Goal: Information Seeking & Learning: Learn about a topic

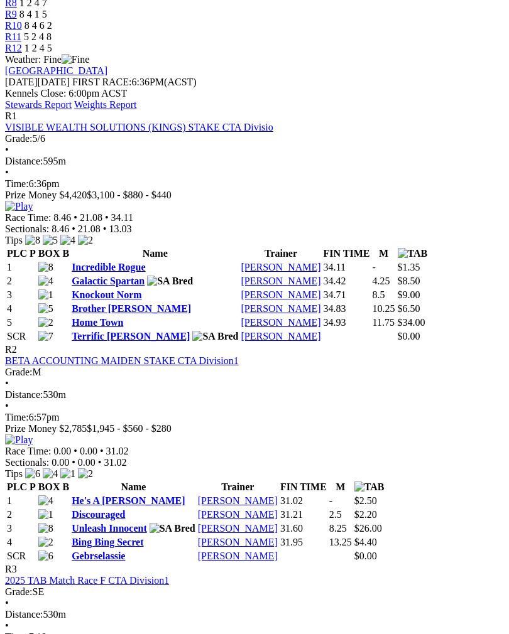
scroll to position [548, 0]
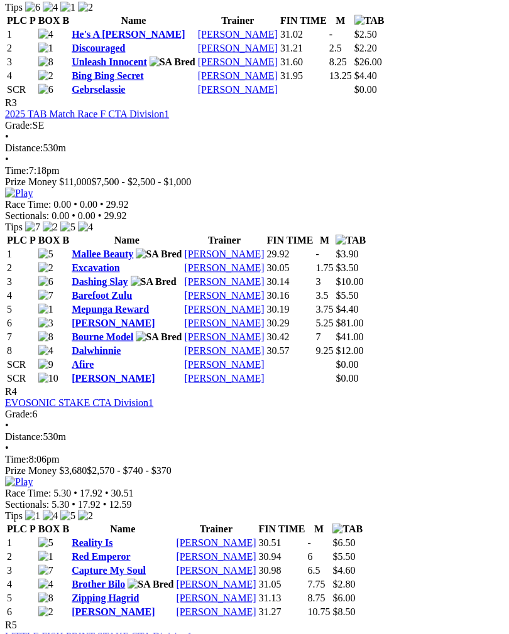
scroll to position [1017, 0]
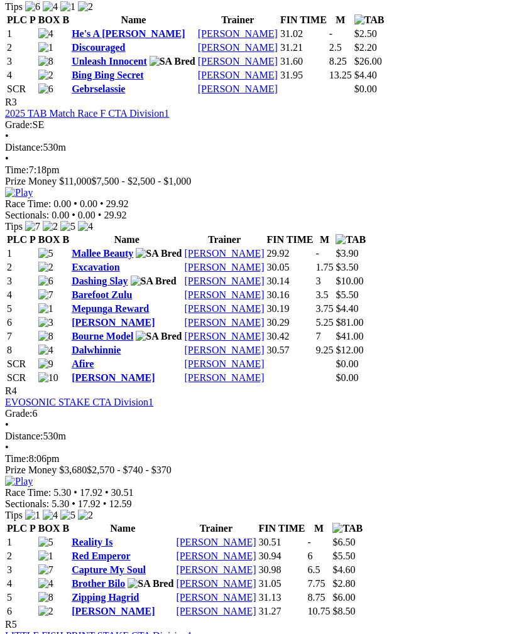
click at [120, 551] on link "Red Emperor" at bounding box center [101, 556] width 58 height 11
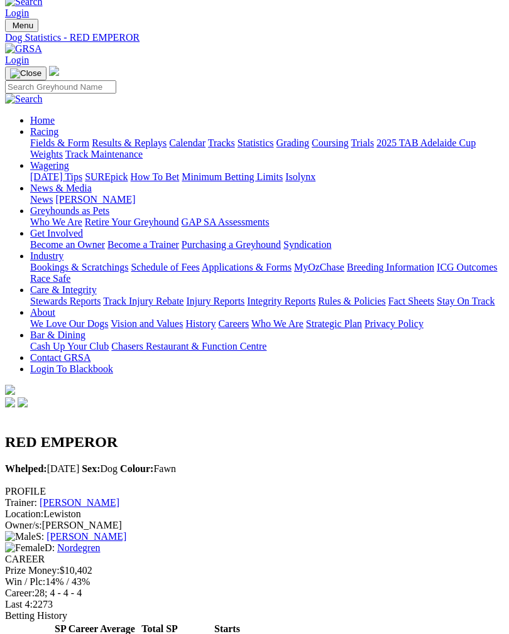
scroll to position [21, 0]
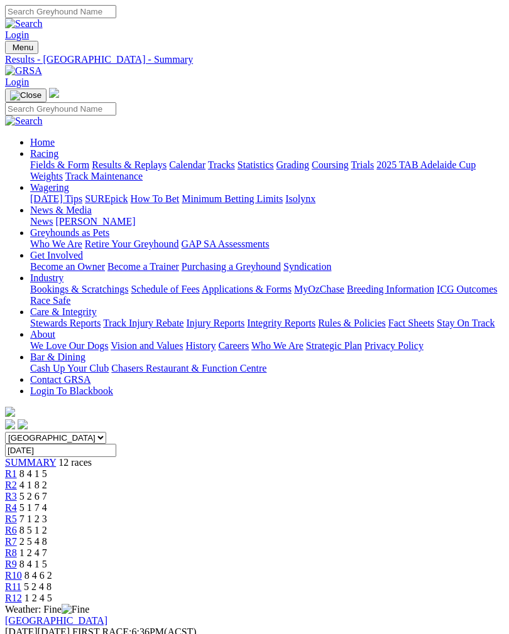
scroll to position [1037, 0]
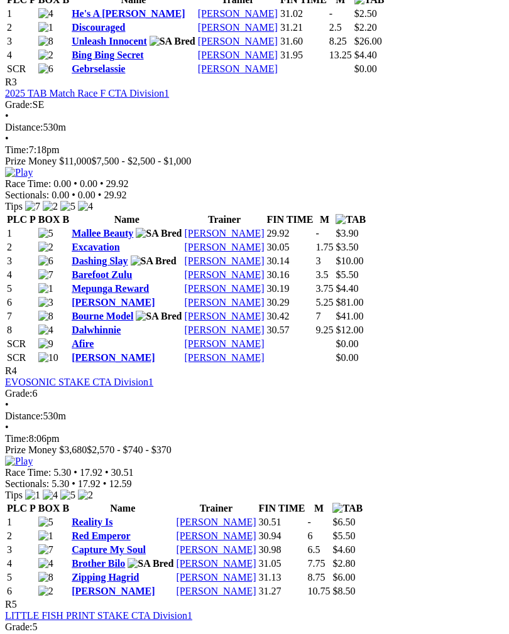
click at [33, 456] on img at bounding box center [19, 461] width 28 height 11
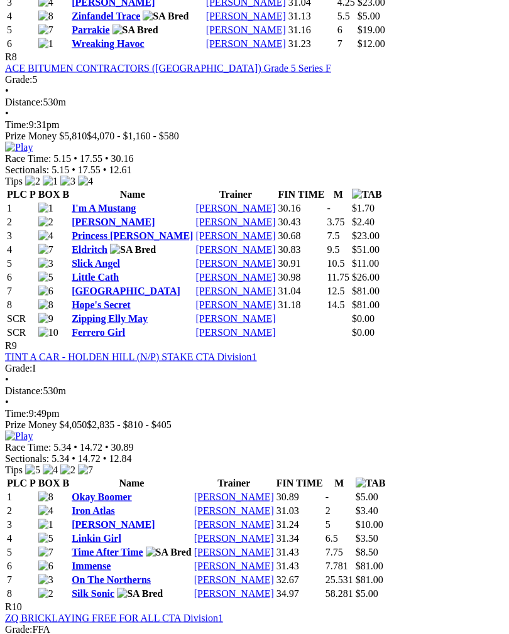
scroll to position [2355, 0]
click at [110, 268] on link "Slick Angel" at bounding box center [96, 262] width 48 height 11
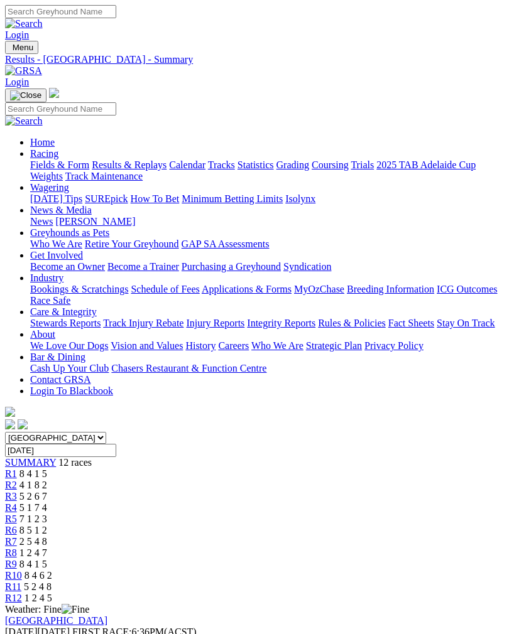
scroll to position [2375, 0]
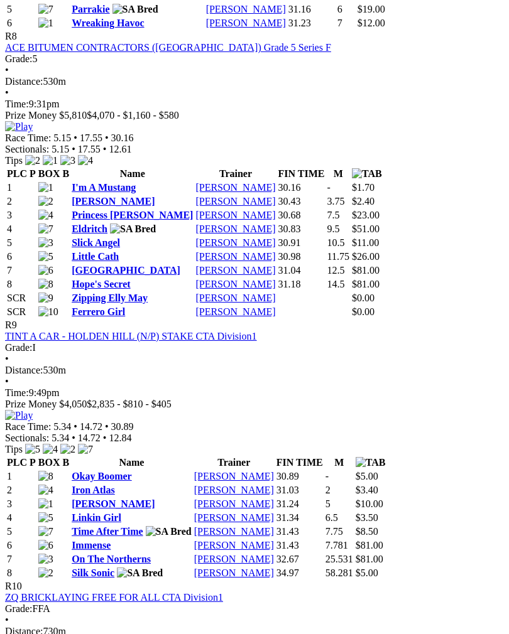
click at [33, 132] on img at bounding box center [19, 126] width 28 height 11
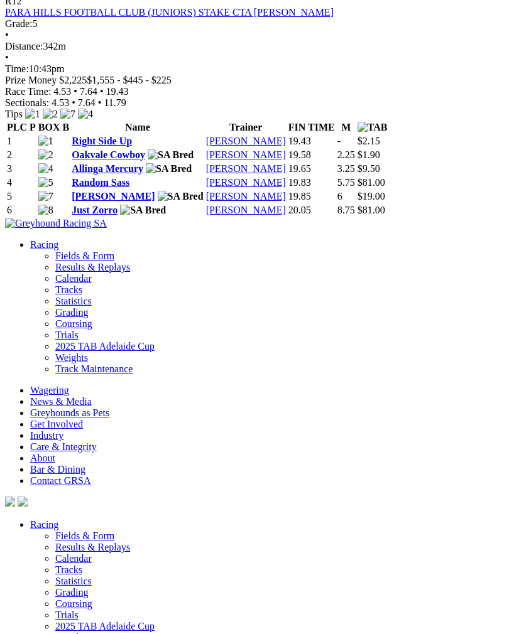
scroll to position [3401, 0]
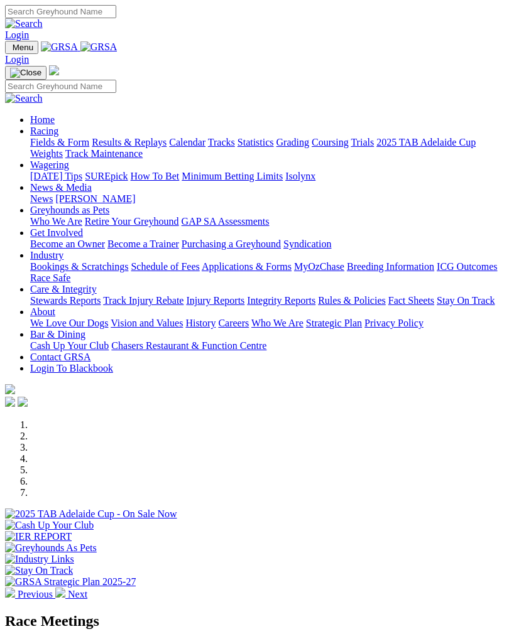
scroll to position [475, 0]
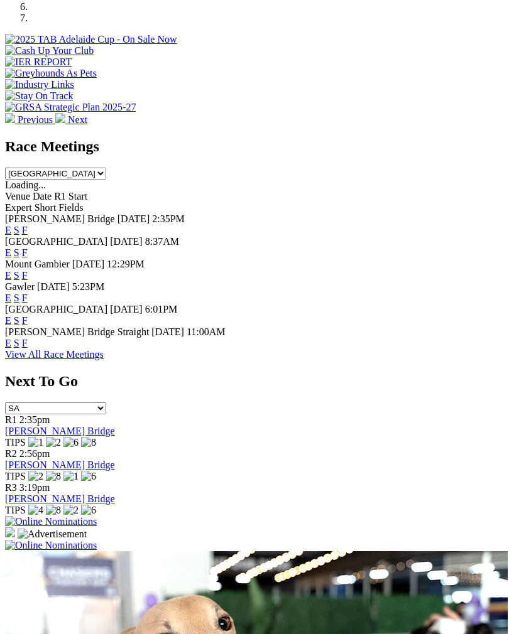
click at [28, 293] on link "F" at bounding box center [25, 298] width 6 height 11
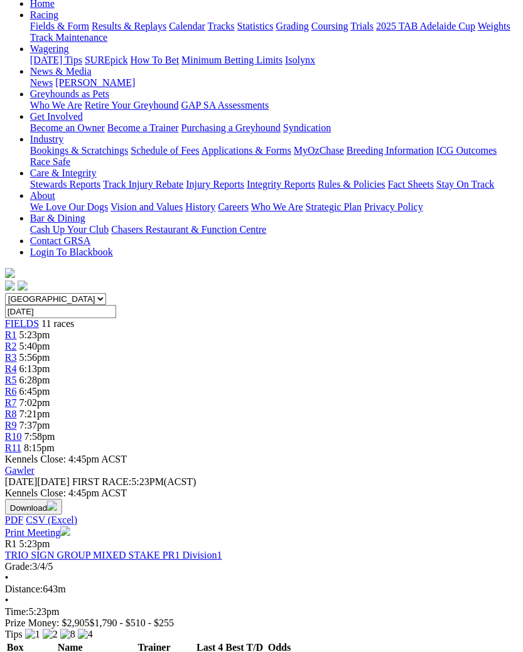
scroll to position [130, 6]
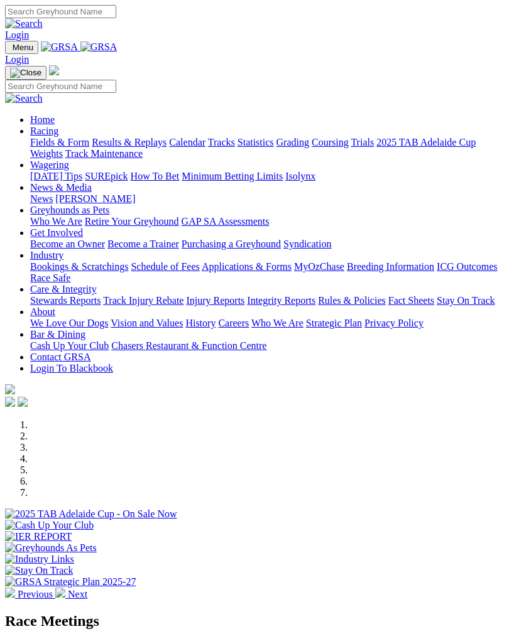
scroll to position [475, 0]
